Goal: Find specific page/section: Find specific page/section

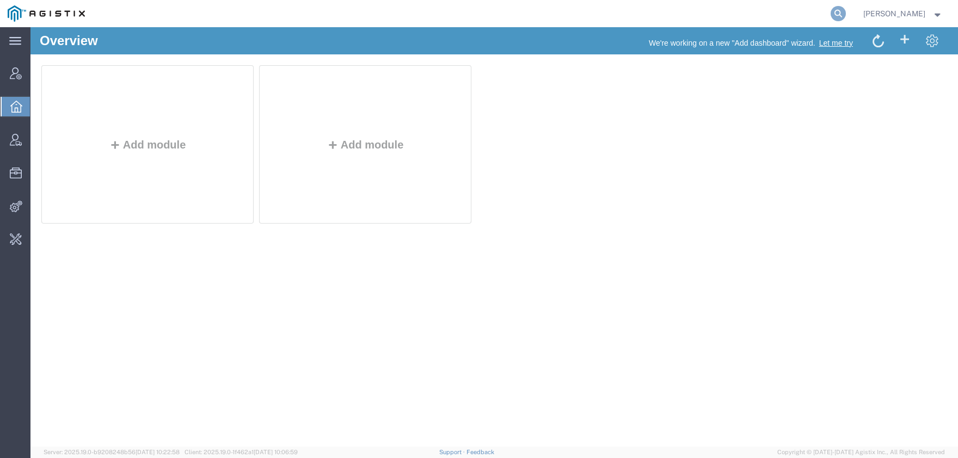
click at [846, 14] on icon at bounding box center [837, 13] width 15 height 15
type input "B"
type input "BLUE DART"
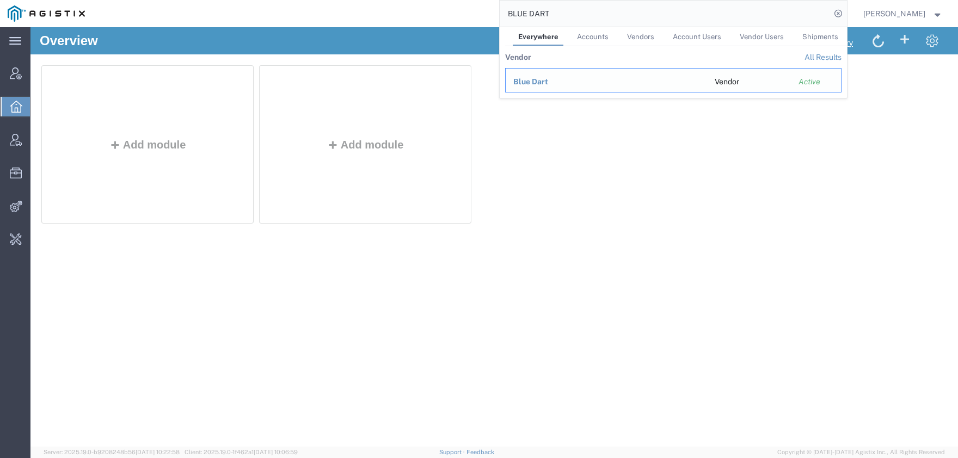
drag, startPoint x: 552, startPoint y: 78, endPoint x: 525, endPoint y: 46, distance: 42.5
click at [548, 78] on span "Blue Dart" at bounding box center [530, 81] width 35 height 9
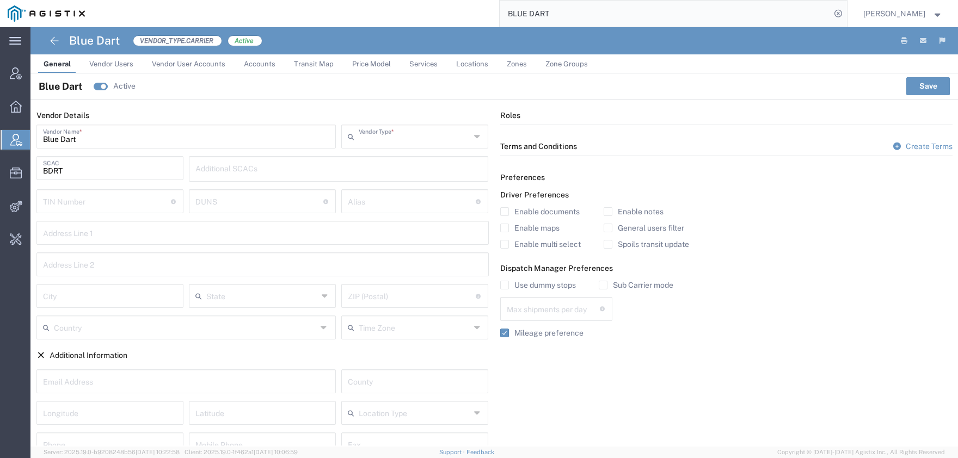
type input "Carrier"
click at [374, 66] on span "Price Model" at bounding box center [371, 64] width 39 height 8
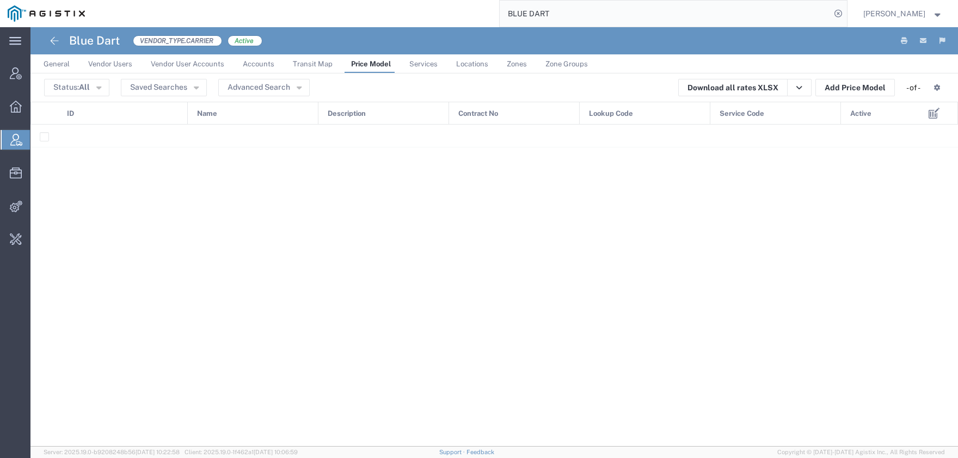
click at [374, 66] on span "Price Model" at bounding box center [371, 64] width 40 height 8
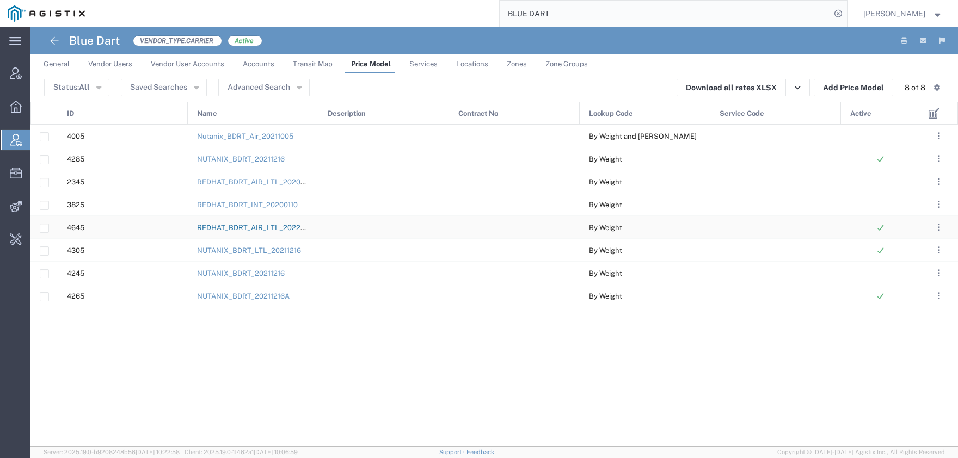
click at [261, 230] on link "REDHAT_BDRT_AIR_LTL_20220316" at bounding box center [256, 228] width 119 height 8
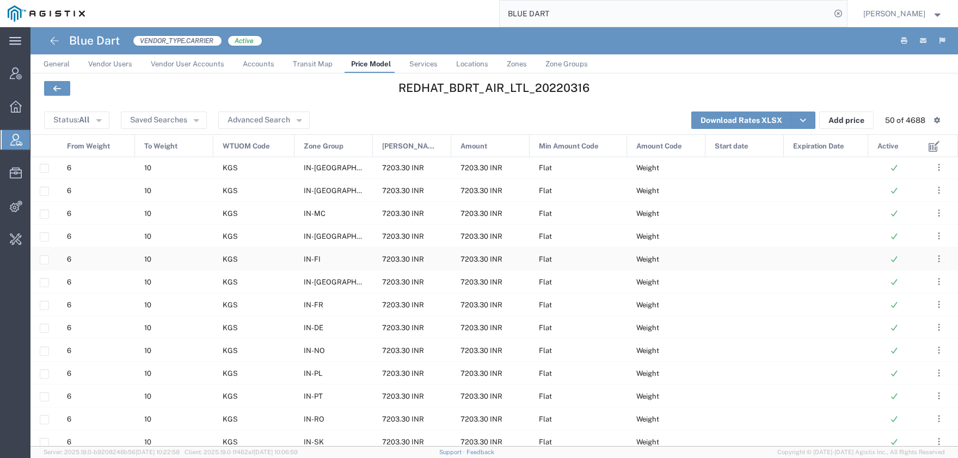
scroll to position [623, 0]
